Goal: Find specific page/section: Find specific page/section

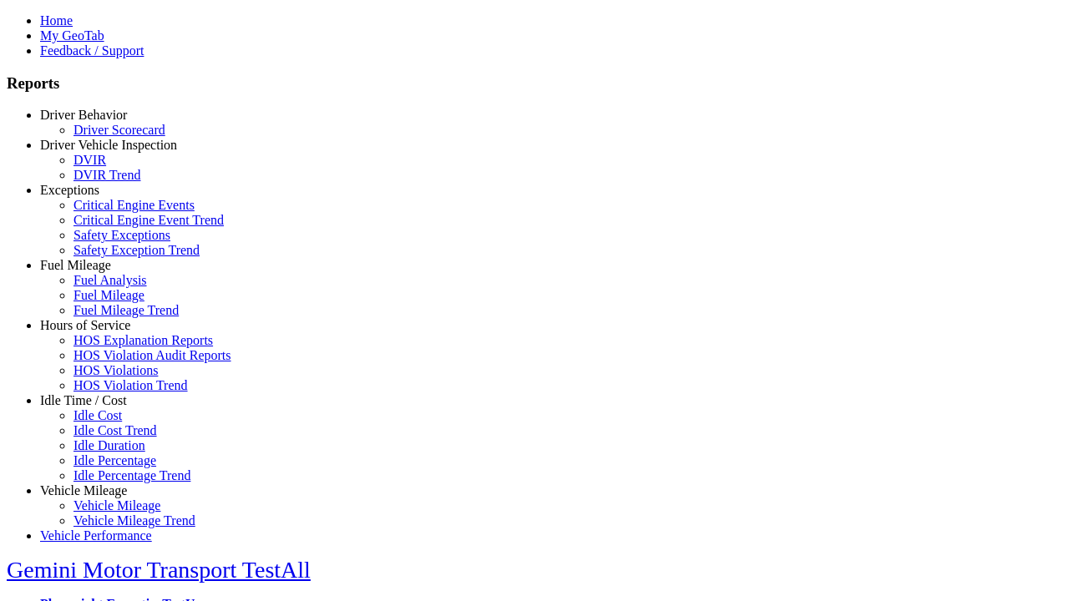
click at [96, 408] on link "Idle Time / Cost" at bounding box center [83, 400] width 87 height 14
click at [109, 469] on link "Idle Percentage Trend" at bounding box center [131, 476] width 117 height 14
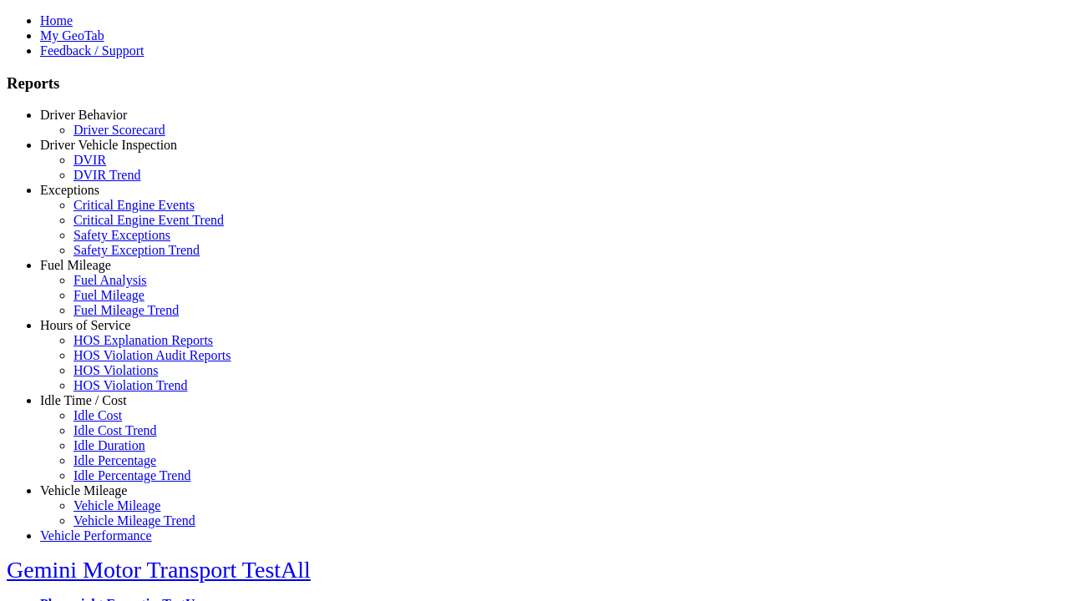
select select "**"
type input "**********"
